Goal: Task Accomplishment & Management: Use online tool/utility

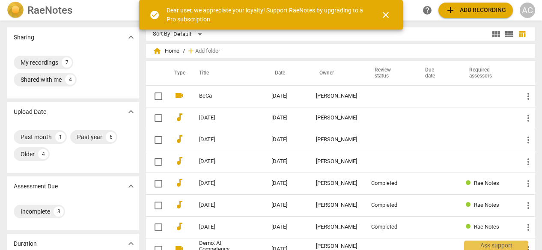
click at [474, 11] on span "add Add recording" at bounding box center [476, 10] width 61 height 10
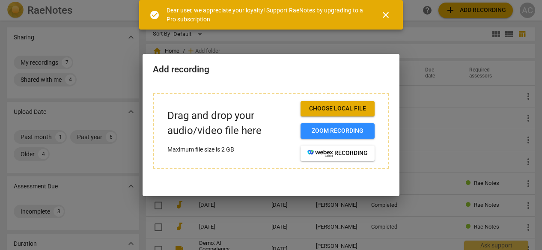
click at [391, 16] on span "close" at bounding box center [386, 15] width 10 height 10
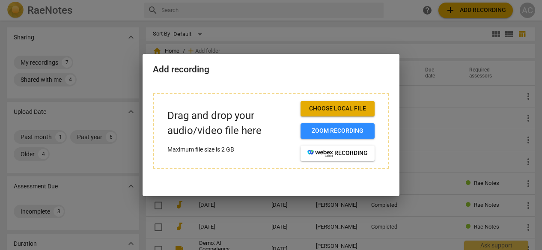
click at [340, 111] on span "Choose local file" at bounding box center [338, 109] width 60 height 9
click at [343, 112] on span "Choose local file" at bounding box center [338, 109] width 60 height 9
click at [291, 39] on div at bounding box center [271, 125] width 542 height 250
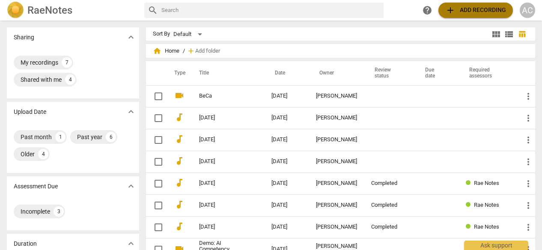
click at [464, 9] on span "add Add recording" at bounding box center [476, 10] width 61 height 10
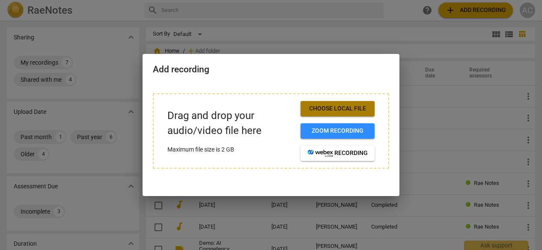
click at [329, 107] on span "Choose local file" at bounding box center [338, 109] width 60 height 9
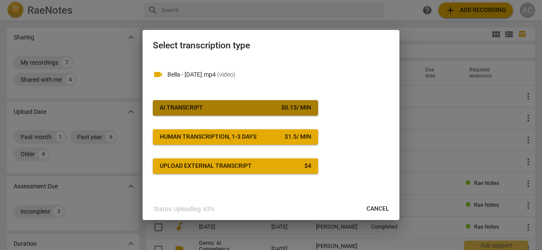
click at [230, 108] on span "AI Transcript $ 0.15 / min" at bounding box center [236, 108] width 152 height 9
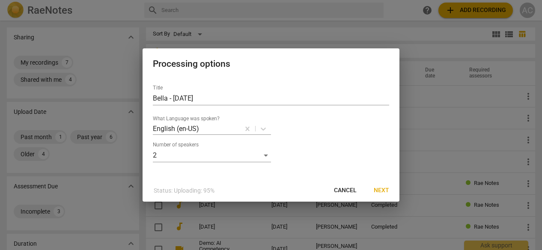
click at [384, 186] on span "Next" at bounding box center [381, 190] width 15 height 9
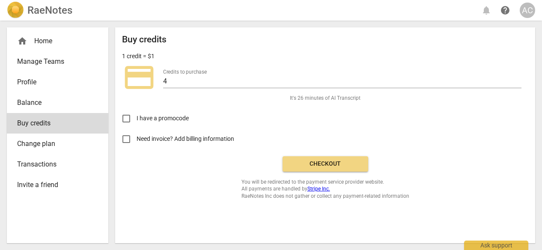
click at [327, 163] on span "Checkout" at bounding box center [326, 164] width 72 height 9
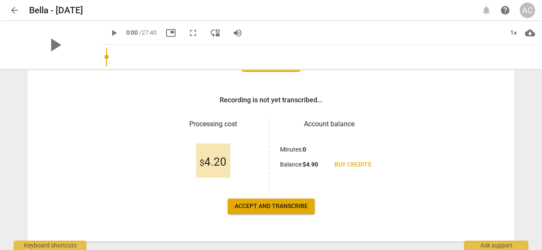
scroll to position [118, 0]
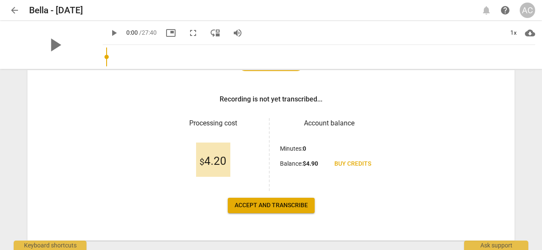
click at [270, 206] on span "Accept and transcribe" at bounding box center [271, 205] width 73 height 9
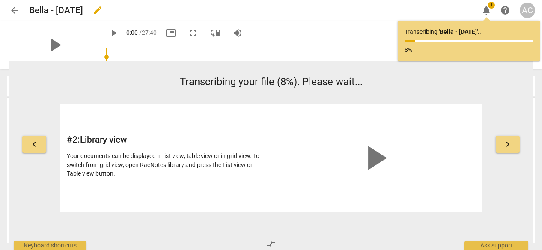
click at [103, 10] on span "edit" at bounding box center [98, 10] width 10 height 10
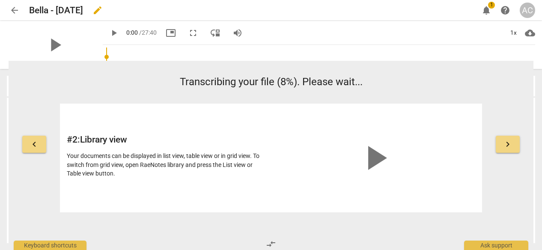
click at [83, 12] on h2 "Bella - [DATE]" at bounding box center [56, 10] width 54 height 11
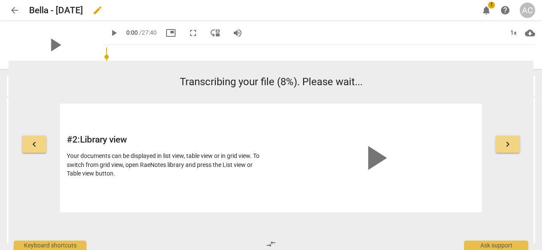
drag, startPoint x: 107, startPoint y: 12, endPoint x: 86, endPoint y: 12, distance: 20.6
click at [83, 12] on h2 "Bella - [DATE]" at bounding box center [56, 10] width 54 height 11
click at [103, 9] on span "edit" at bounding box center [98, 10] width 10 height 10
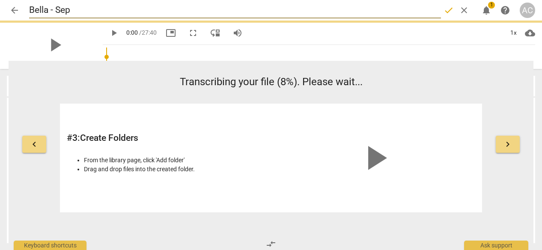
type input "Bella - Se"
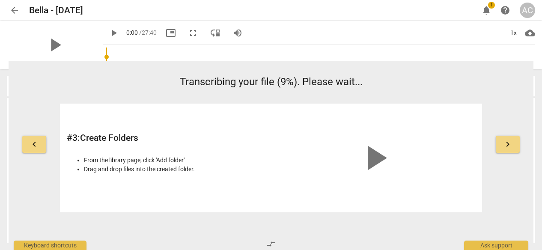
click at [0, 0] on span "edit" at bounding box center [0, 0] width 0 height 0
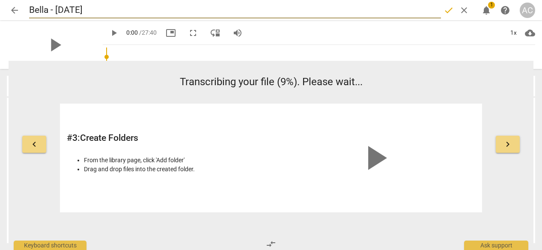
drag, startPoint x: 111, startPoint y: 9, endPoint x: 34, endPoint y: 10, distance: 76.7
click at [34, 10] on input "Bella - [DATE]" at bounding box center [235, 10] width 412 height 16
click at [64, 13] on input "BeCa" at bounding box center [235, 10] width 412 height 16
type input "BeCa"
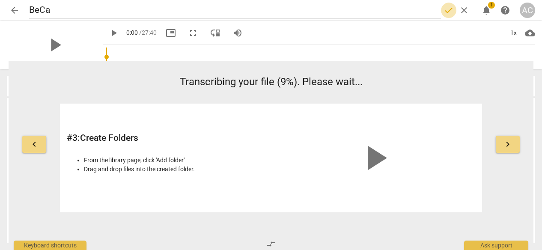
click at [449, 11] on span "done" at bounding box center [449, 10] width 10 height 10
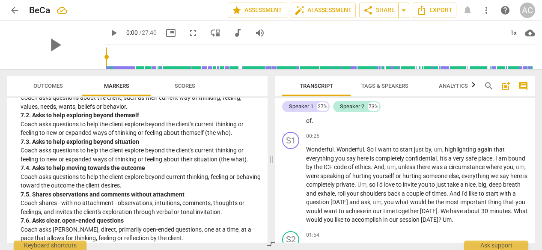
scroll to position [138, 0]
click at [41, 90] on span "Outcomes" at bounding box center [48, 87] width 50 height 12
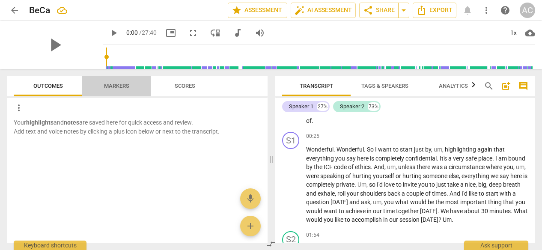
click at [124, 90] on span "Markers" at bounding box center [117, 87] width 46 height 12
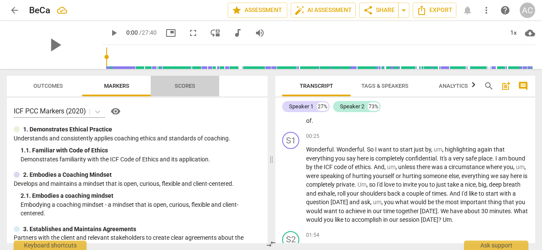
click at [183, 88] on span "Scores" at bounding box center [185, 86] width 21 height 6
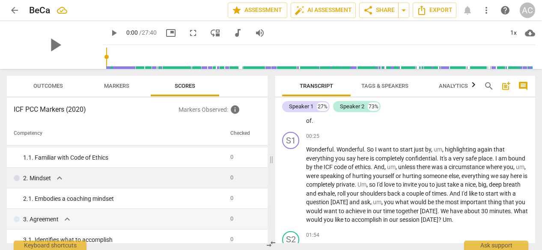
scroll to position [0, 0]
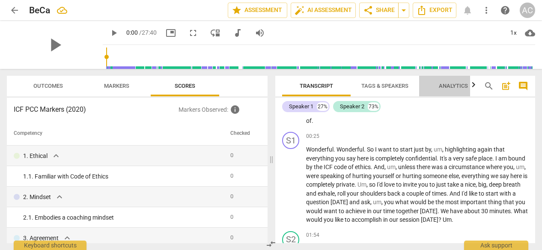
click at [465, 85] on span "Analytics" at bounding box center [453, 86] width 29 height 6
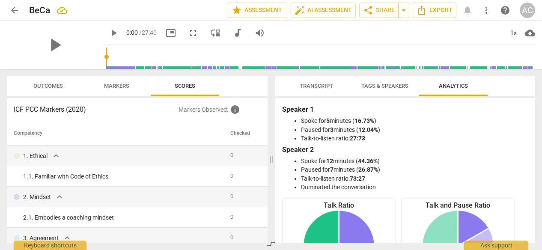
click at [318, 88] on span "Transcript" at bounding box center [316, 86] width 33 height 6
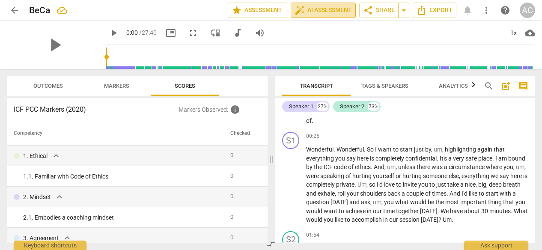
click at [324, 13] on span "auto_fix_high AI Assessment" at bounding box center [323, 10] width 57 height 10
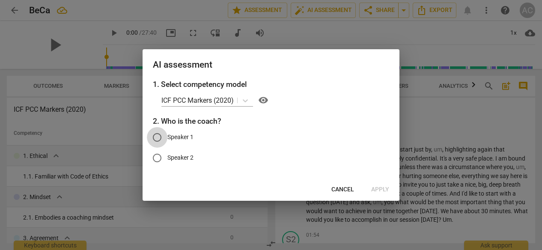
click at [157, 138] on input "Speaker 1" at bounding box center [157, 137] width 21 height 21
radio input "true"
click at [383, 187] on span "Apply" at bounding box center [380, 189] width 18 height 9
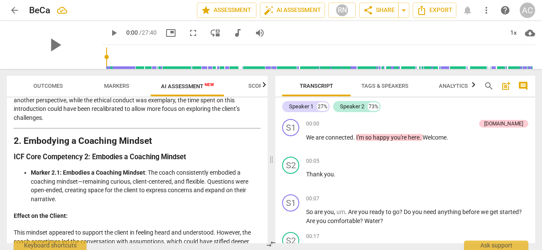
scroll to position [291, 0]
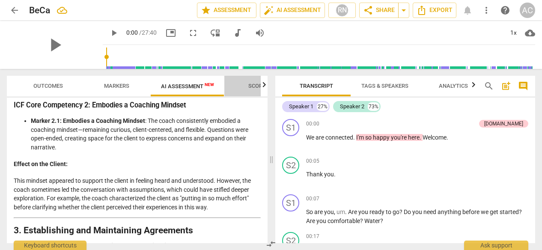
click at [255, 85] on span "Scores" at bounding box center [258, 86] width 21 height 6
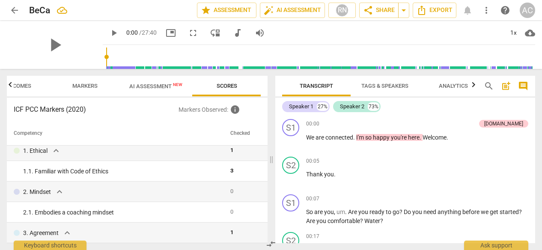
scroll to position [0, 0]
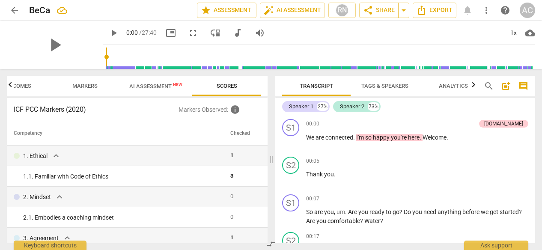
click at [223, 84] on span "Scores" at bounding box center [227, 86] width 21 height 6
click at [163, 87] on span "AI Assessment New" at bounding box center [155, 86] width 53 height 6
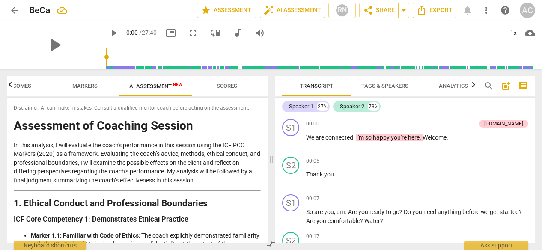
click at [234, 86] on span "Scores" at bounding box center [227, 86] width 21 height 6
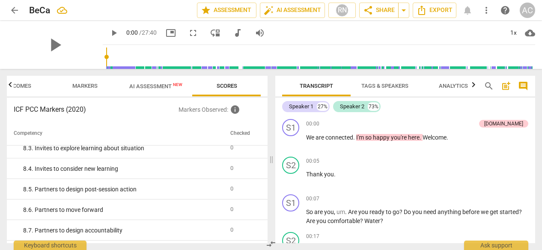
scroll to position [869, 0]
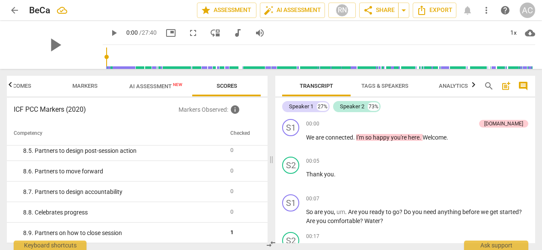
click at [23, 85] on span "Outcomes" at bounding box center [17, 86] width 30 height 6
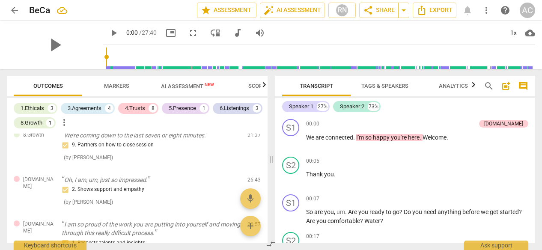
scroll to position [895, 0]
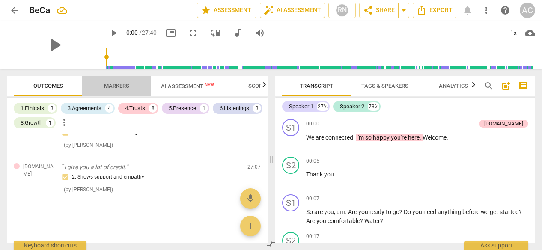
click at [111, 84] on span "Markers" at bounding box center [116, 86] width 25 height 6
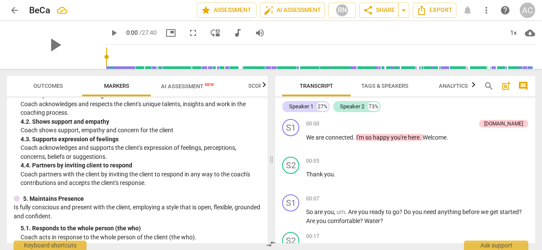
scroll to position [0, 0]
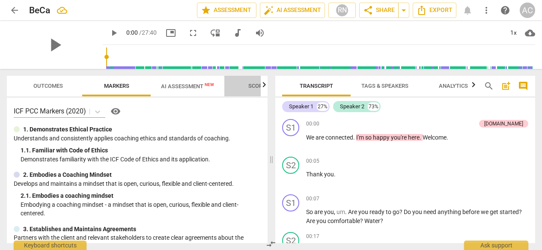
click at [259, 88] on span "Scores" at bounding box center [258, 86] width 21 height 6
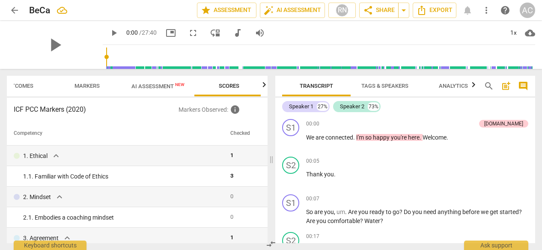
scroll to position [0, 32]
click at [108, 120] on div "ICF PCC Markers (2020) Markers Observed : info Competency Checked 1. Ethical ex…" at bounding box center [137, 171] width 261 height 146
